Goal: Obtain resource: Download file/media

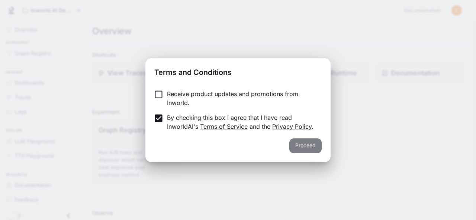
click at [310, 149] on button "Proceed" at bounding box center [305, 146] width 32 height 15
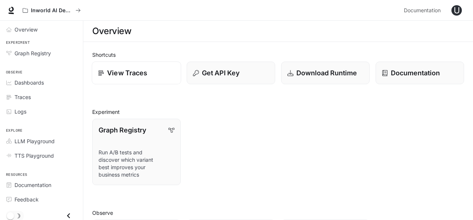
click at [117, 73] on p "View Traces" at bounding box center [127, 73] width 40 height 10
click at [332, 74] on p "Download Runtime" at bounding box center [326, 73] width 61 height 10
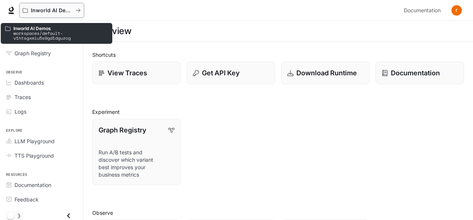
click at [80, 10] on icon "All workspaces" at bounding box center [78, 11] width 4 height 4
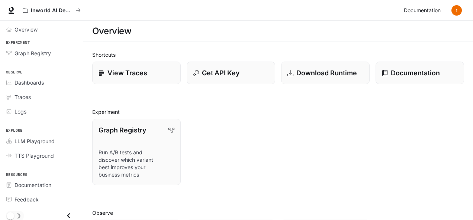
click at [422, 9] on span "Documentation" at bounding box center [422, 10] width 37 height 9
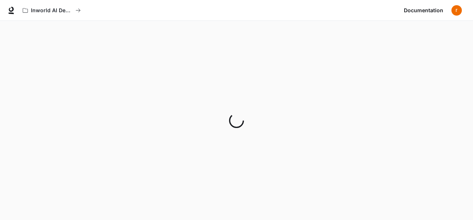
click at [455, 8] on img "button" at bounding box center [456, 10] width 10 height 10
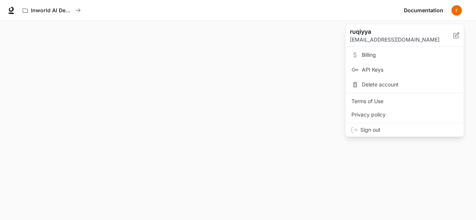
click at [379, 128] on span "Sign out" at bounding box center [408, 129] width 97 height 7
